Goal: Task Accomplishment & Management: Manage account settings

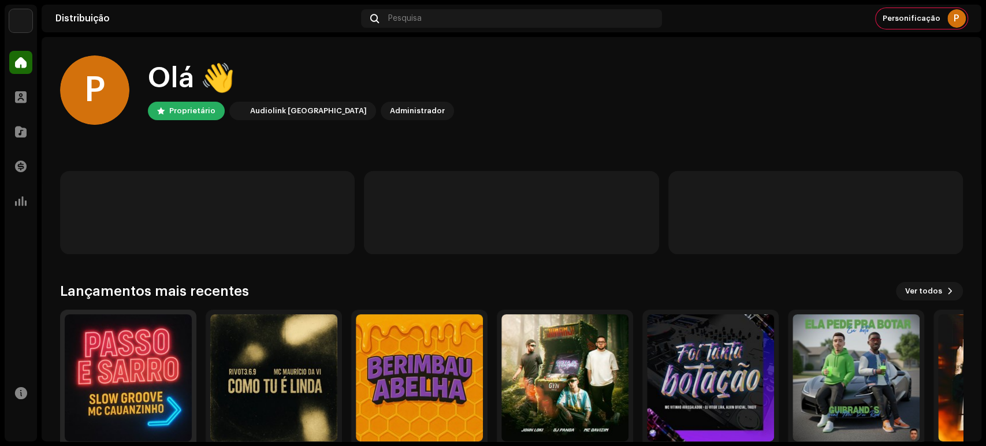
click at [161, 371] on img at bounding box center [128, 377] width 127 height 127
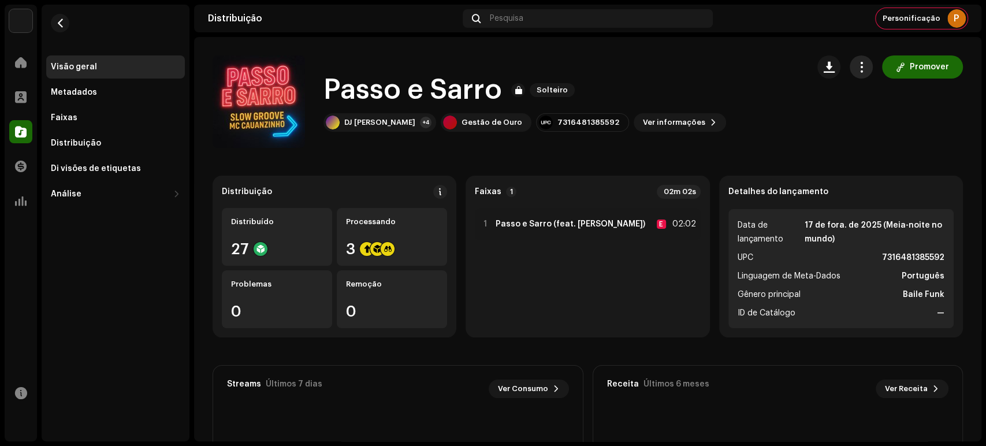
click at [850, 64] on button "button" at bounding box center [861, 66] width 23 height 23
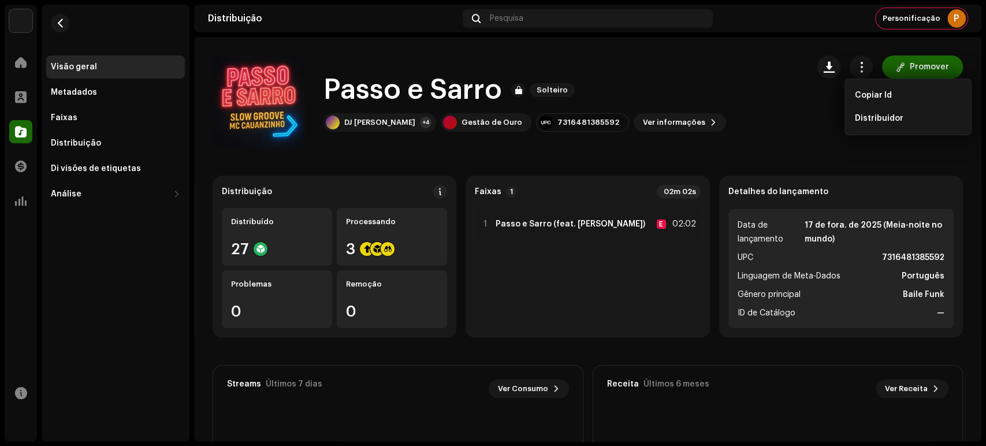
click at [810, 124] on div "Passo e Sarro Solteiro DJ ROD +4 Gestão de Ouro 7316481385592 Ver informações P…" at bounding box center [588, 101] width 751 height 92
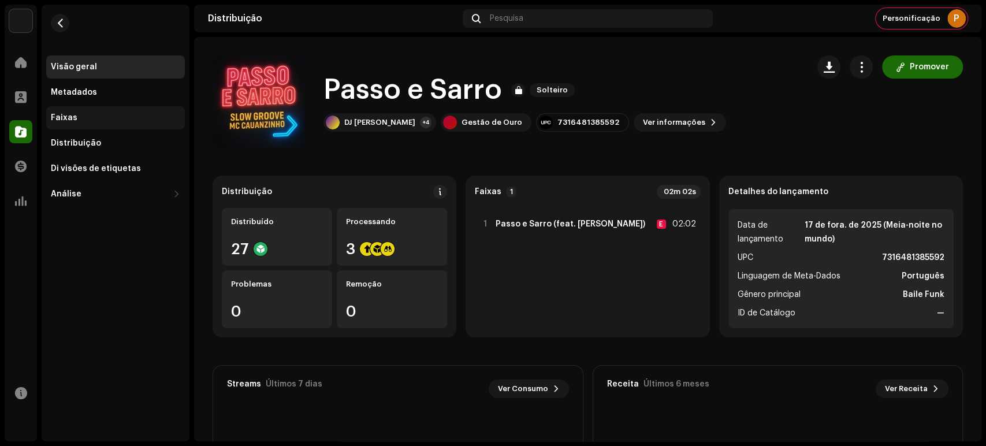
click at [134, 117] on div "Faixas" at bounding box center [115, 117] width 129 height 9
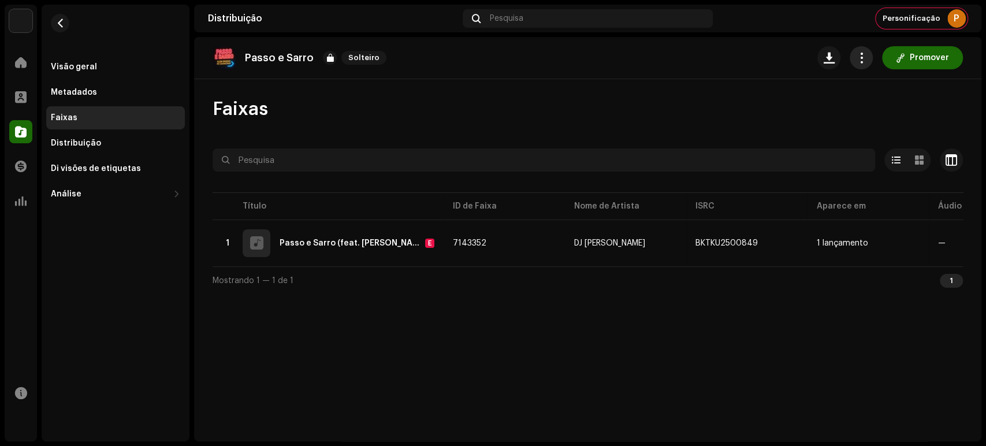
click at [863, 64] on button "button" at bounding box center [861, 57] width 23 height 23
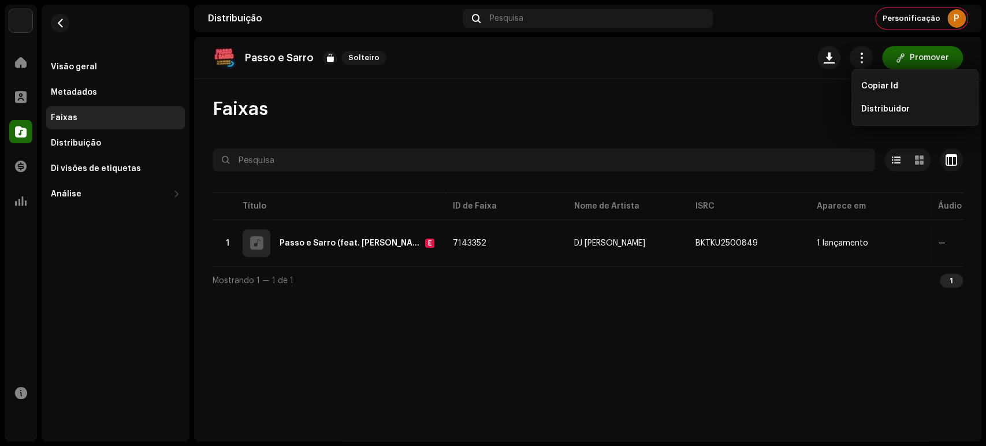
click at [672, 111] on div "Faixas" at bounding box center [588, 109] width 751 height 23
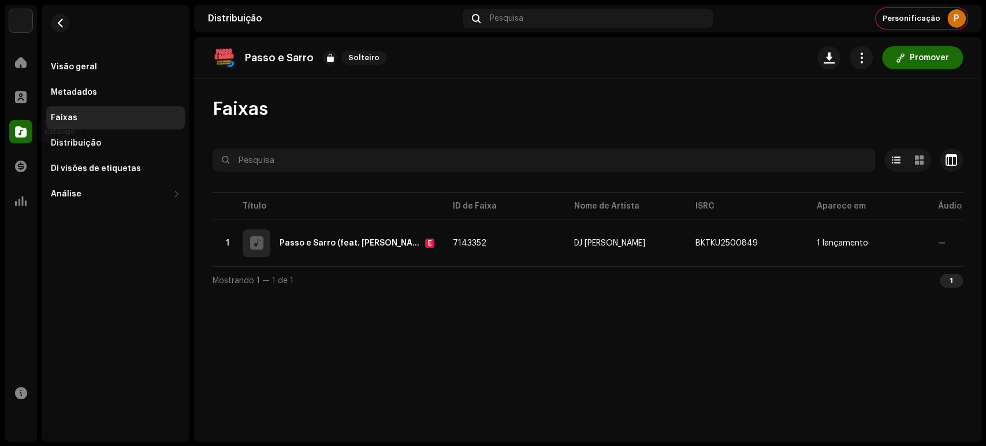
click at [18, 127] on span at bounding box center [21, 131] width 12 height 9
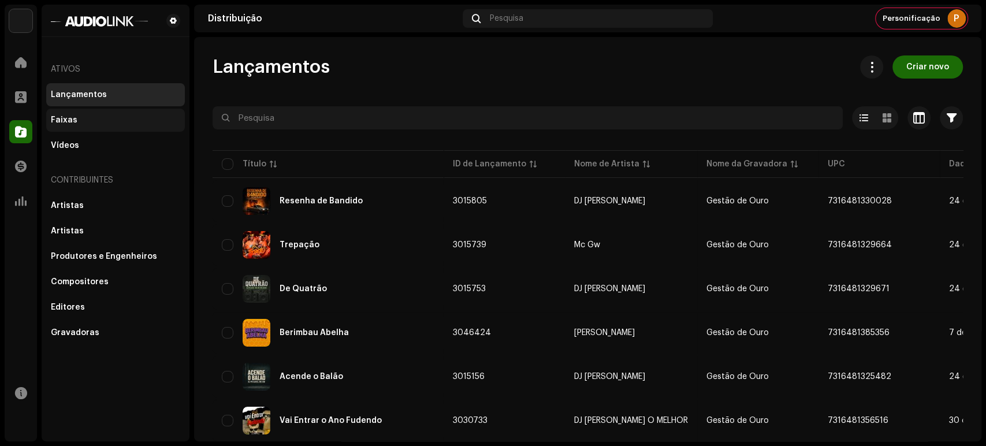
click at [62, 113] on div "Faixas" at bounding box center [115, 120] width 139 height 23
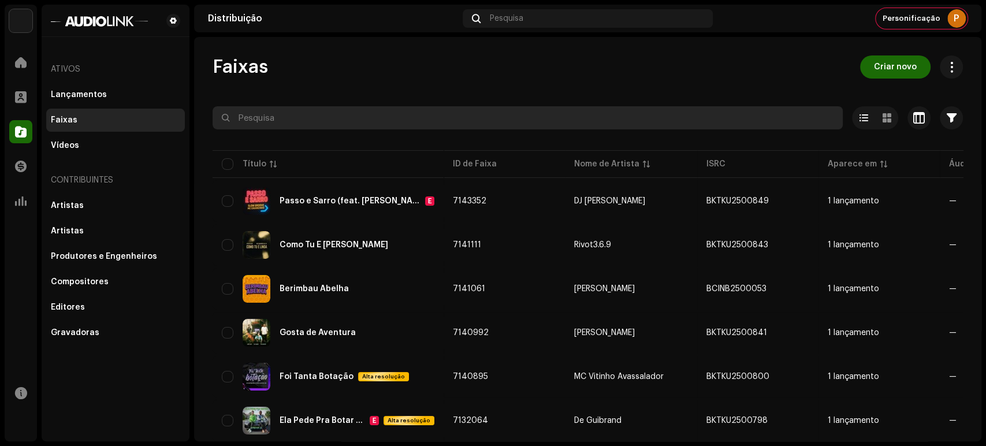
click at [257, 117] on input "text" at bounding box center [528, 117] width 630 height 23
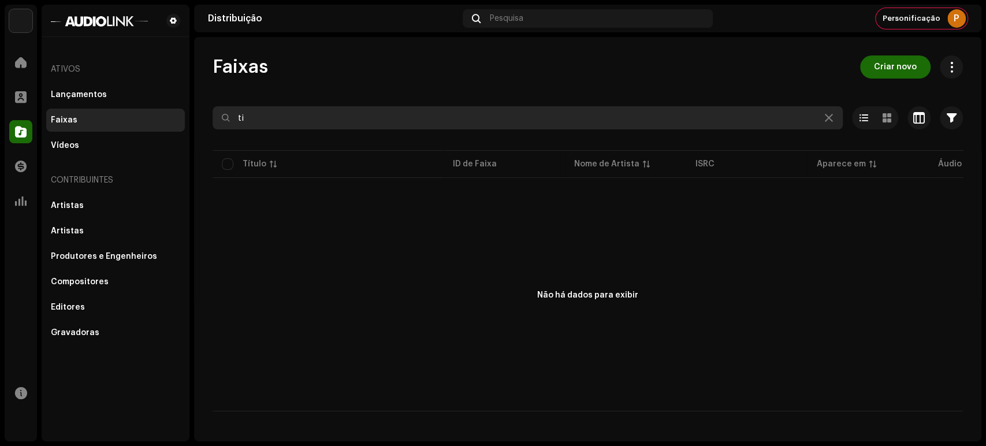
type input "t"
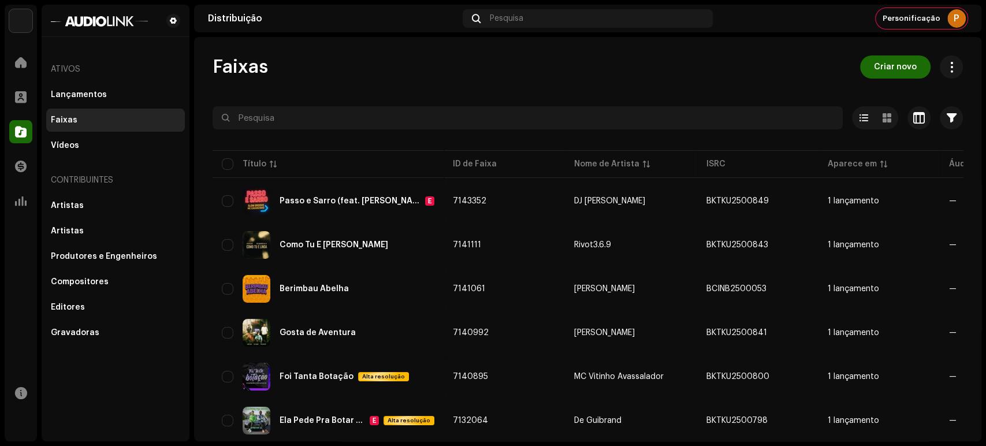
click at [280, 194] on div "Passo e Sarro (feat. [PERSON_NAME]) E" at bounding box center [328, 201] width 213 height 28
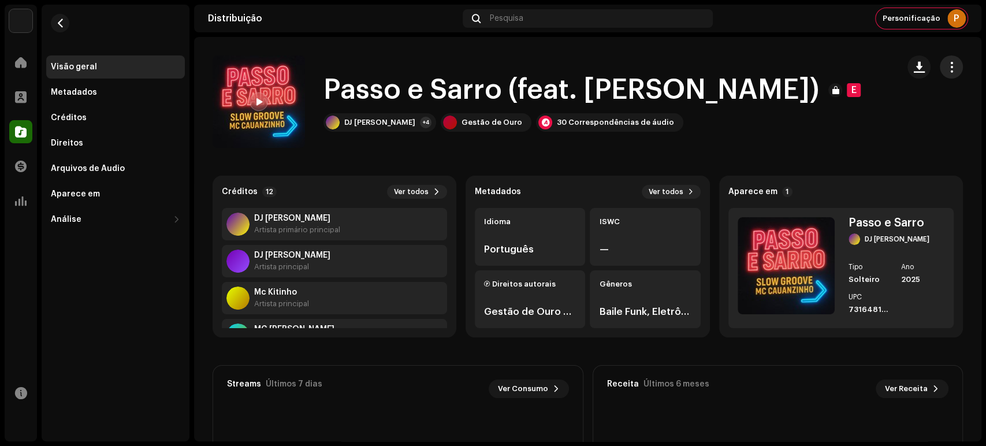
click at [941, 77] on button "button" at bounding box center [951, 66] width 23 height 23
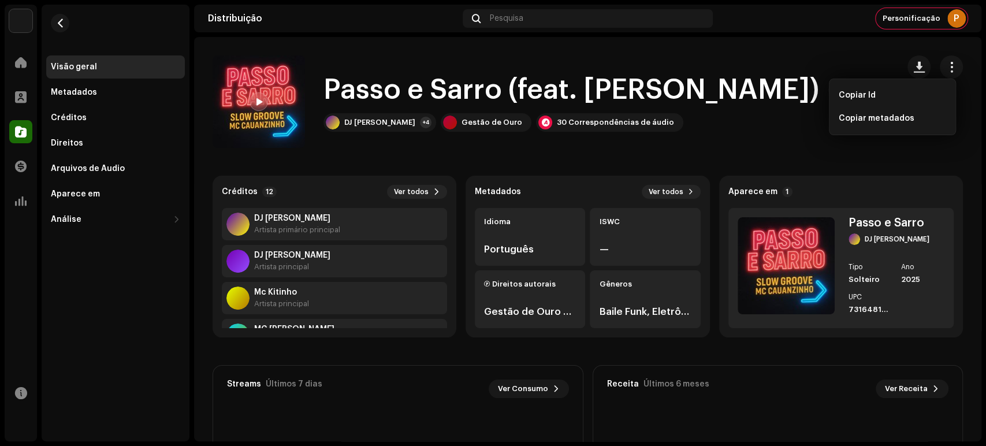
click at [769, 138] on div "Passo e Sarro (feat. [PERSON_NAME]) E DJ ROD +4 Gestão de Ouro 30 Correspondênc…" at bounding box center [551, 101] width 677 height 92
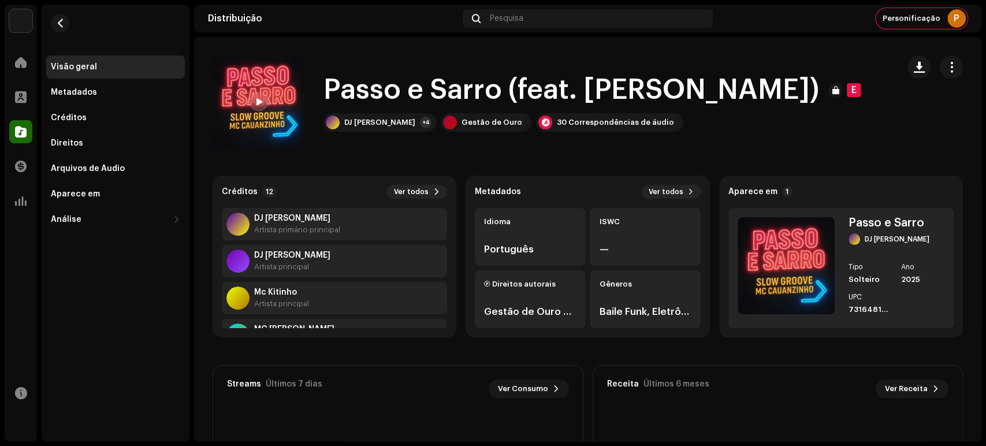
click at [25, 129] on span at bounding box center [21, 131] width 12 height 9
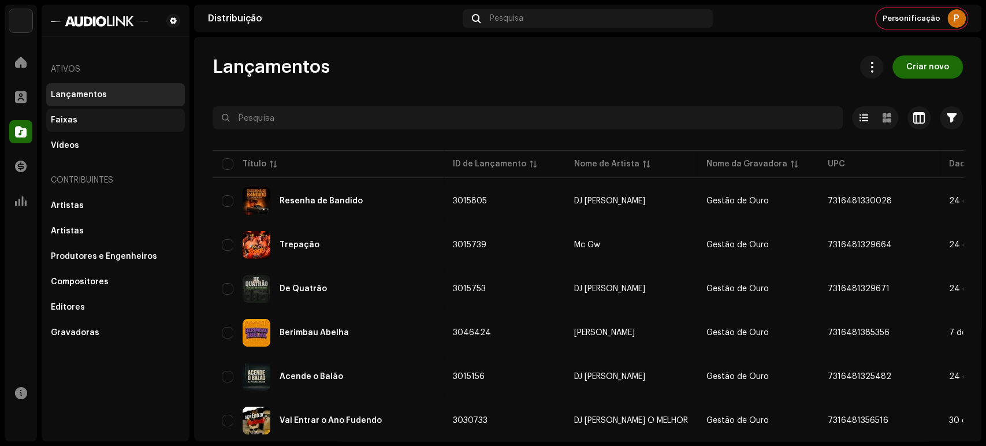
click at [107, 124] on div "Faixas" at bounding box center [115, 120] width 129 height 9
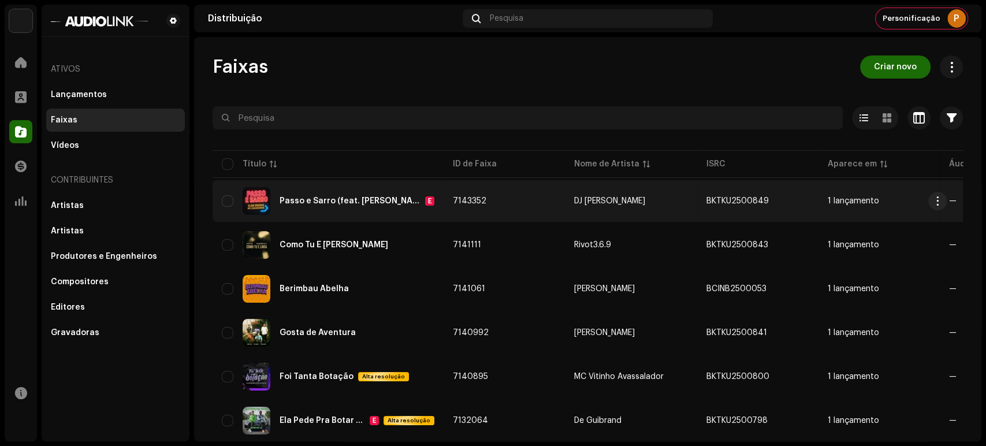
click at [330, 188] on div "Passo e Sarro (feat. [PERSON_NAME]) E" at bounding box center [328, 201] width 213 height 28
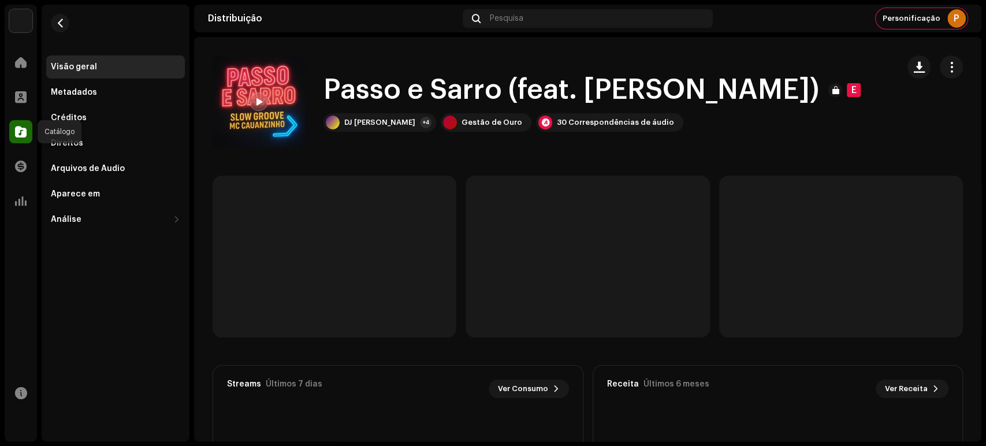
click at [18, 134] on span at bounding box center [21, 131] width 12 height 9
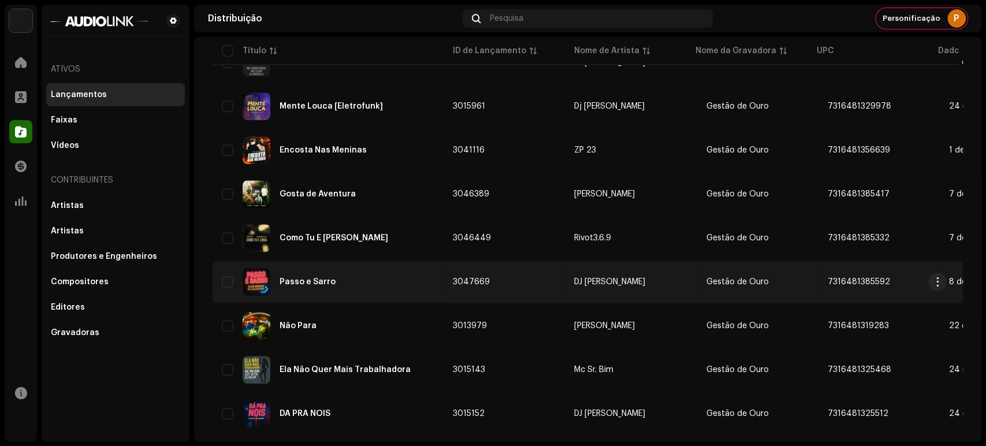
click at [339, 268] on div "Passo e Sarro" at bounding box center [328, 282] width 213 height 28
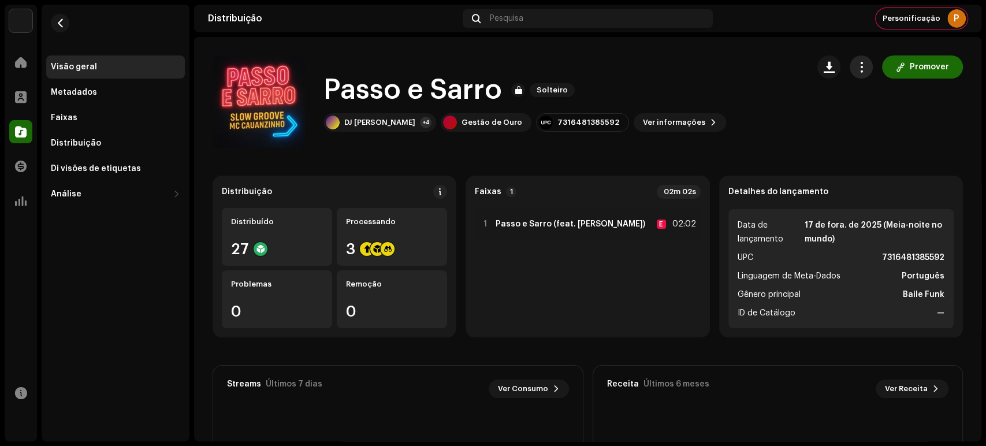
click at [856, 66] on span "button" at bounding box center [861, 66] width 11 height 9
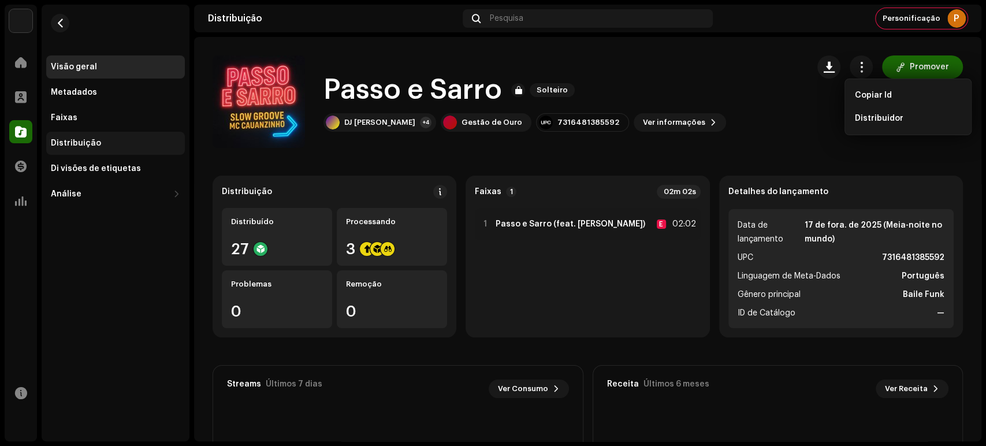
click at [76, 145] on font "Distribuição" at bounding box center [76, 143] width 50 height 8
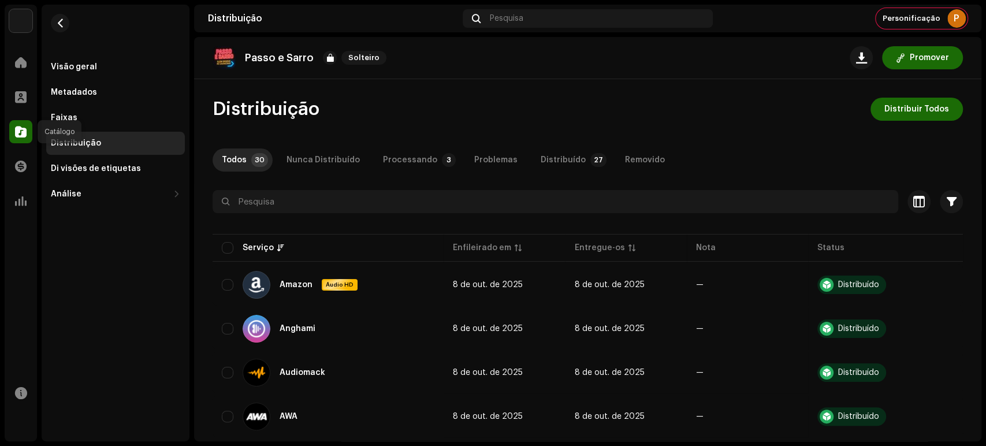
click at [25, 125] on div at bounding box center [20, 131] width 23 height 23
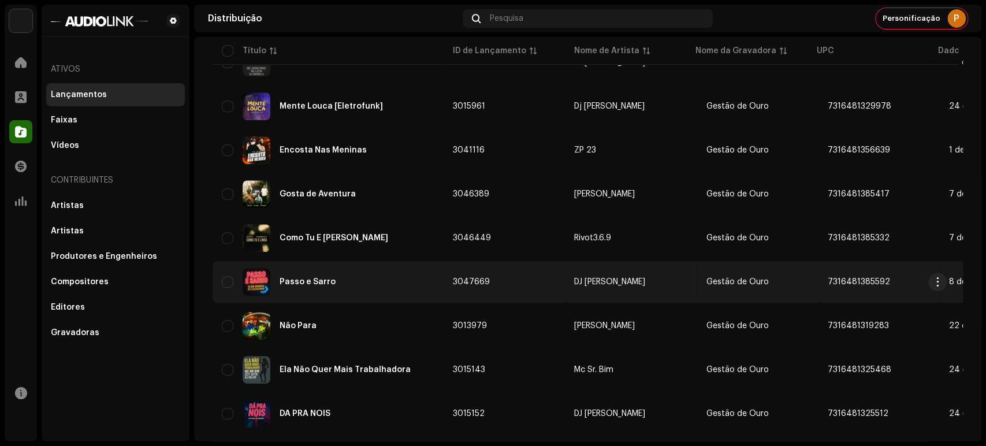
click at [333, 275] on div "Passo e Sarro" at bounding box center [328, 282] width 213 height 28
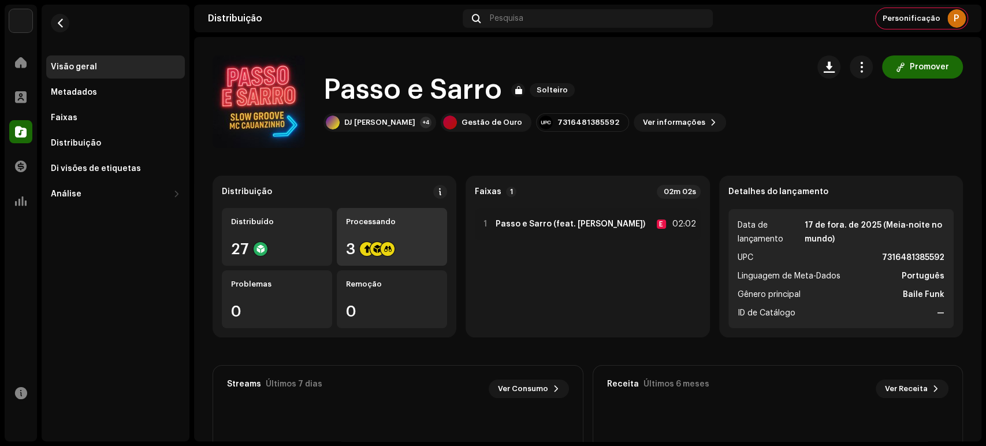
click at [374, 254] on div at bounding box center [377, 249] width 14 height 14
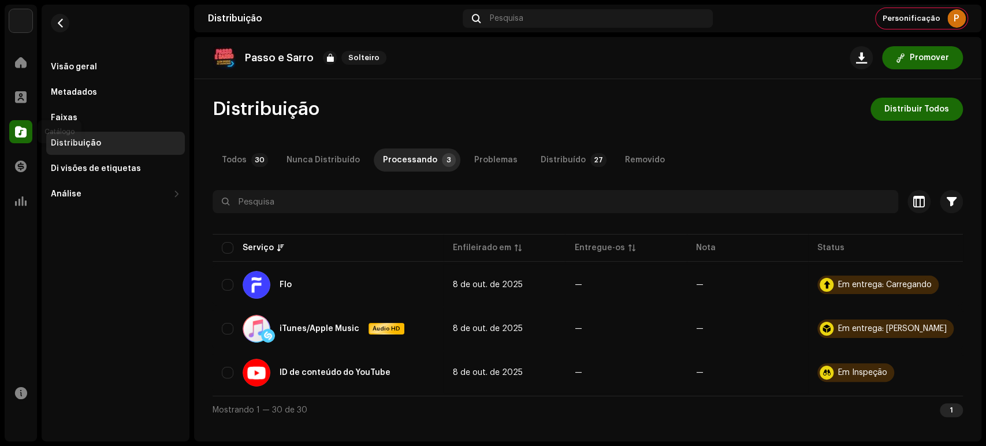
click at [14, 136] on div at bounding box center [20, 131] width 23 height 23
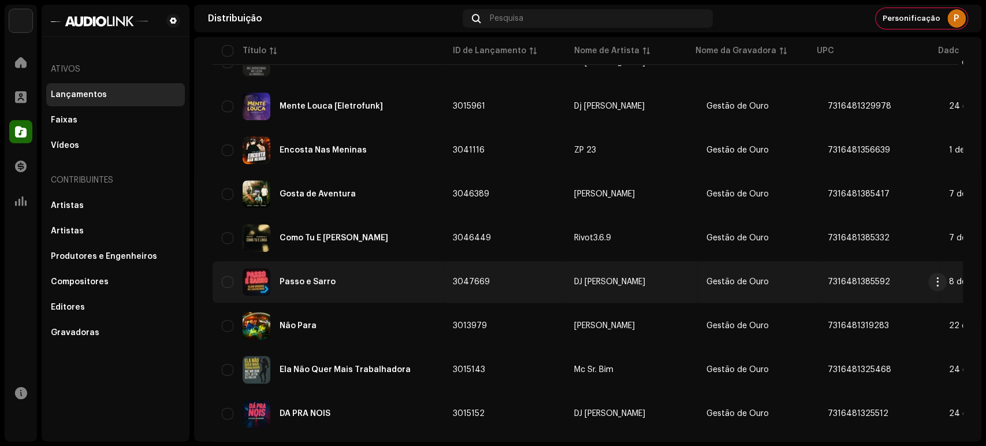
click at [307, 285] on div "Passo e Sarro" at bounding box center [328, 282] width 213 height 28
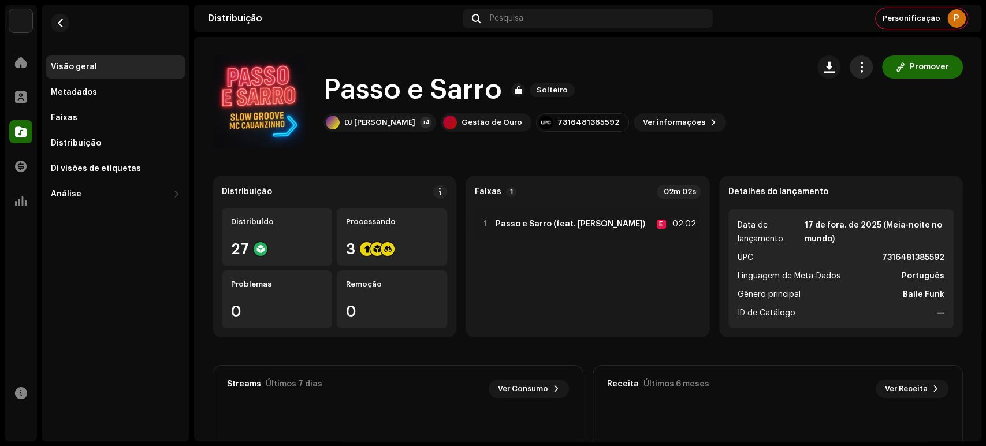
click at [858, 69] on span "button" at bounding box center [861, 66] width 11 height 9
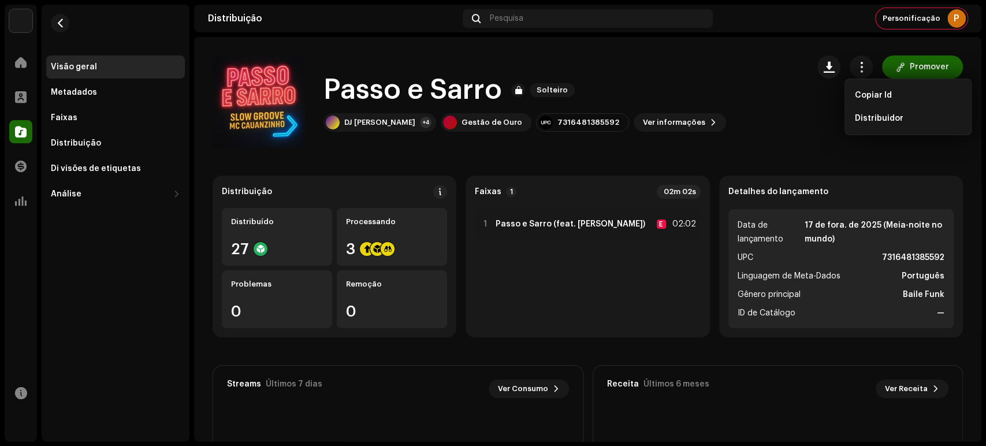
click at [802, 108] on div "Passo e Sarro Solteiro DJ ROD +4 Gestão de Ouro 7316481385592 Ver informações P…" at bounding box center [588, 101] width 751 height 92
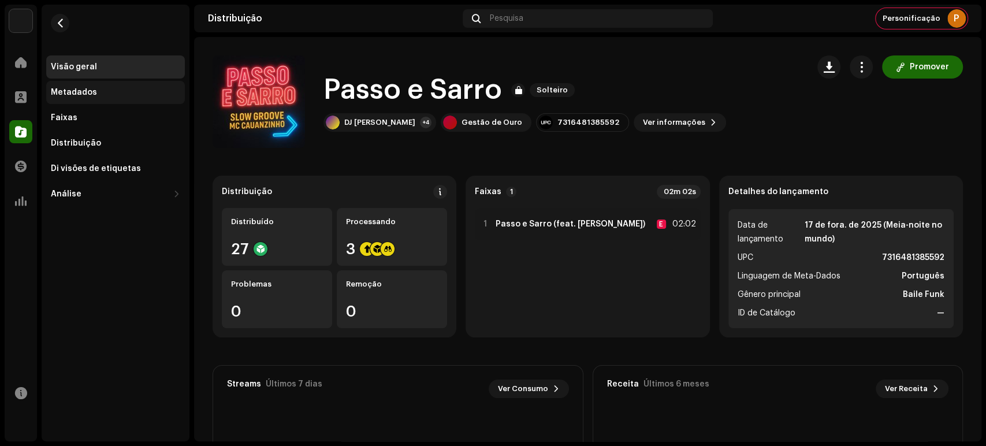
click at [101, 98] on div "Metadados" at bounding box center [115, 92] width 139 height 23
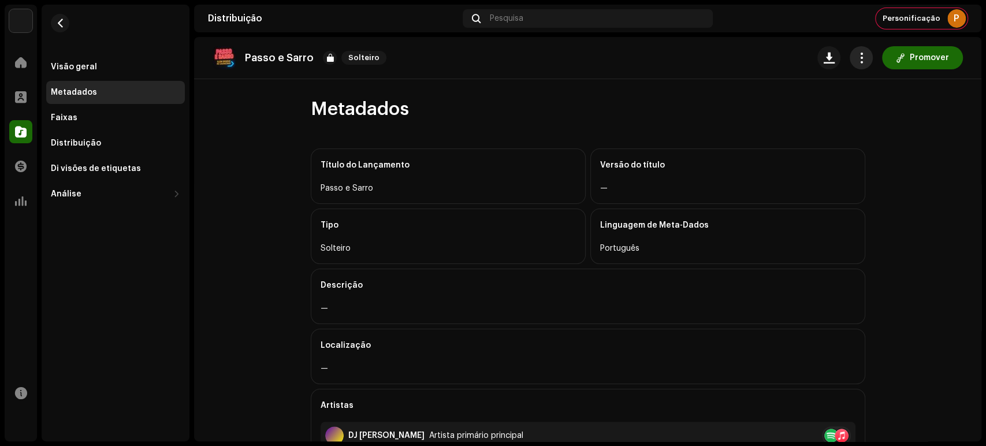
click at [856, 61] on span "button" at bounding box center [861, 57] width 11 height 9
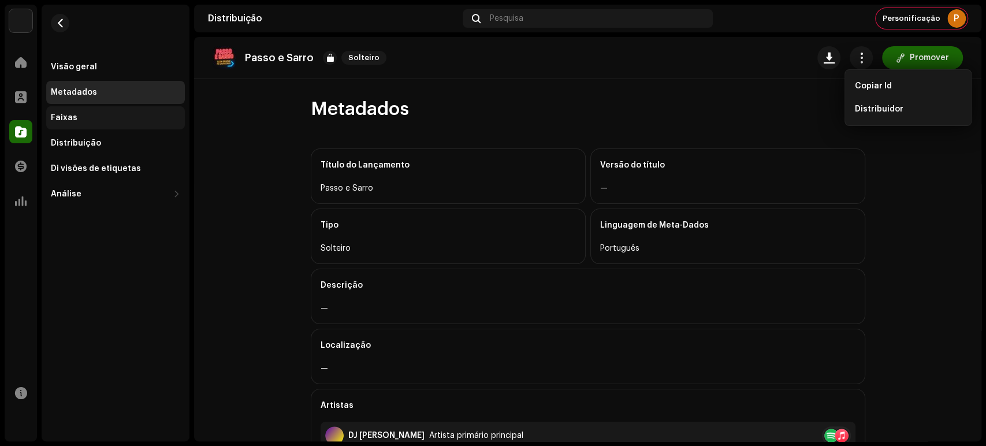
click at [101, 127] on div "Faixas" at bounding box center [115, 117] width 139 height 23
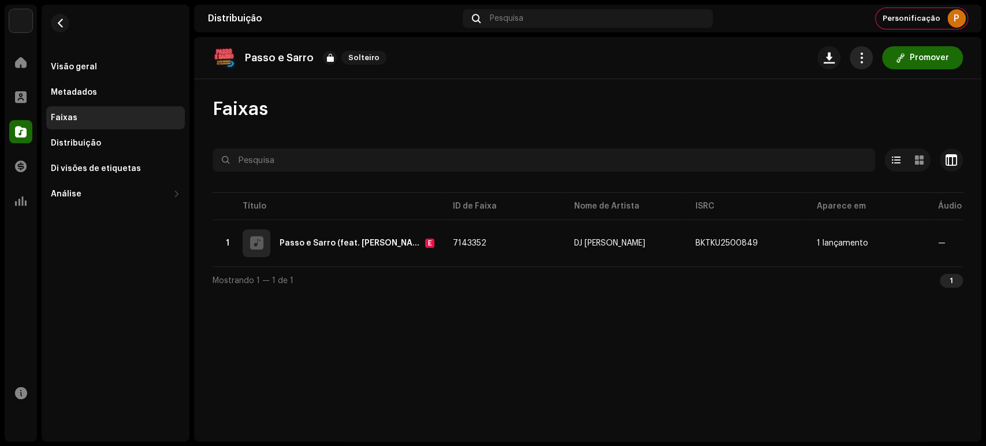
click at [863, 50] on button "button" at bounding box center [861, 57] width 23 height 23
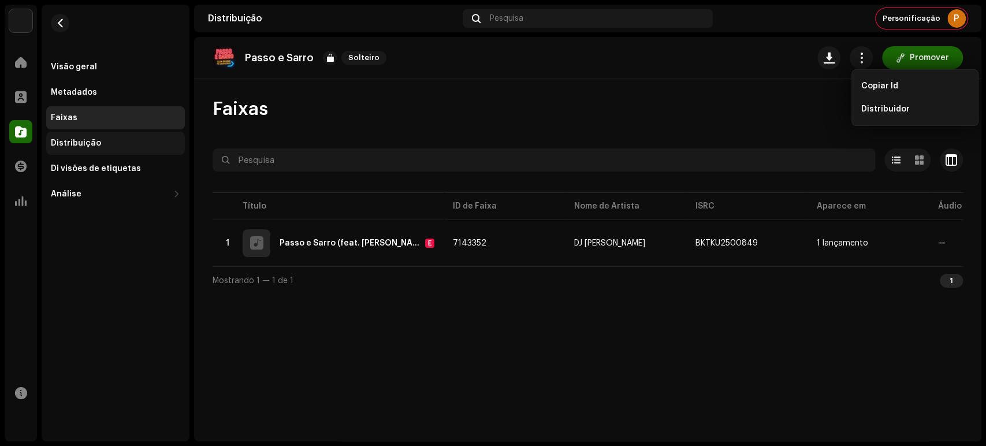
click at [71, 135] on div "Distribuição" at bounding box center [115, 143] width 139 height 23
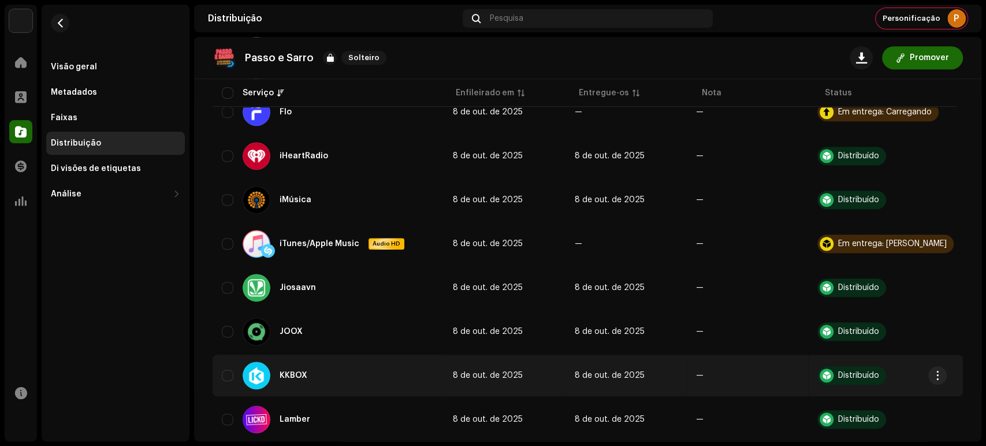
scroll to position [513, 0]
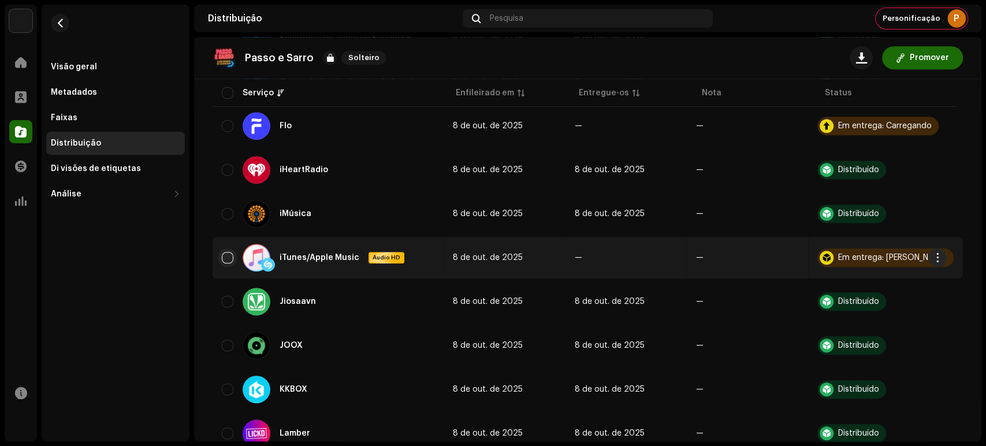
click at [228, 252] on input "checkbox" at bounding box center [228, 258] width 12 height 12
checkbox input "true"
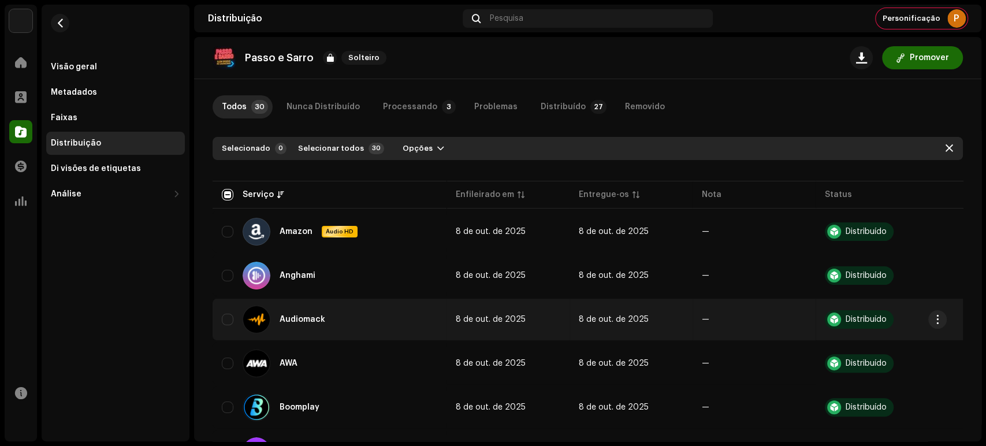
scroll to position [0, 0]
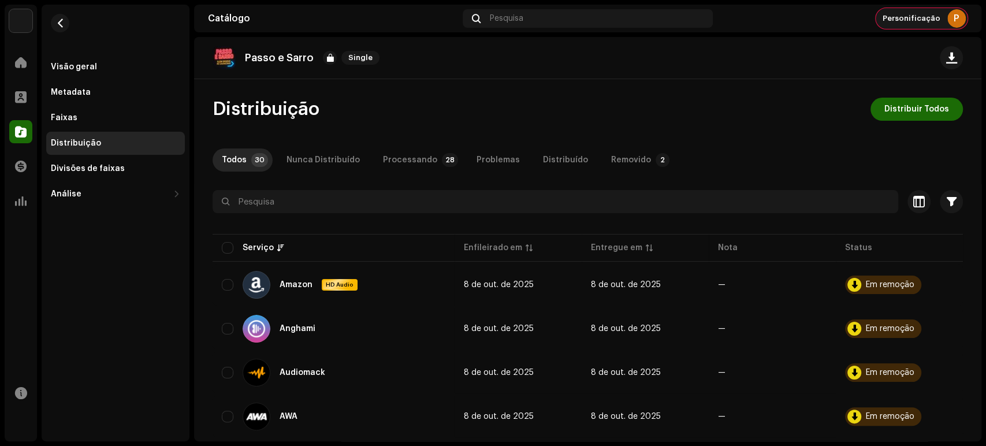
click at [927, 25] on div "Personificação P" at bounding box center [922, 18] width 92 height 21
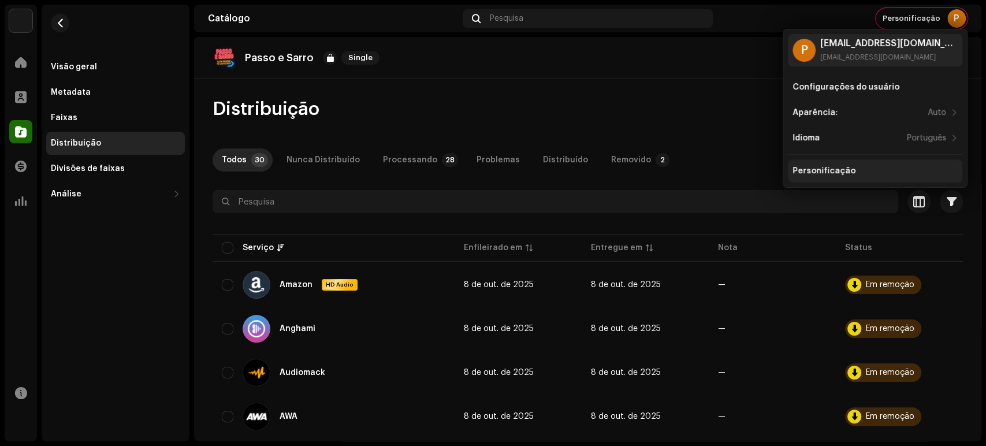
click at [852, 170] on div "Personificação" at bounding box center [875, 170] width 165 height 9
